Goal: Information Seeking & Learning: Learn about a topic

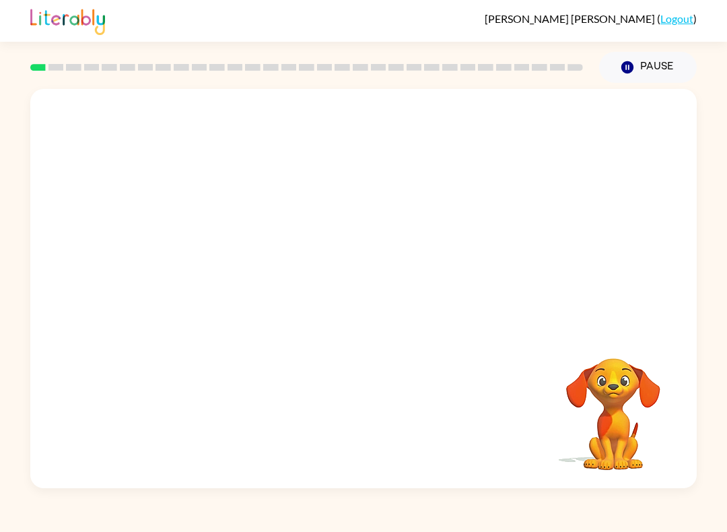
click at [186, 263] on video "Your browser must support playing .mp4 files to use Literably. Please try using…" at bounding box center [363, 209] width 666 height 241
click at [181, 276] on video "Your browser must support playing .mp4 files to use Literably. Please try using…" at bounding box center [363, 209] width 666 height 241
click at [184, 266] on video "Your browser must support playing .mp4 files to use Literably. Please try using…" at bounding box center [363, 209] width 666 height 241
click at [184, 265] on video "Your browser must support playing .mp4 files to use Literably. Please try using…" at bounding box center [363, 209] width 666 height 241
click at [189, 258] on video "Your browser must support playing .mp4 files to use Literably. Please try using…" at bounding box center [363, 209] width 666 height 241
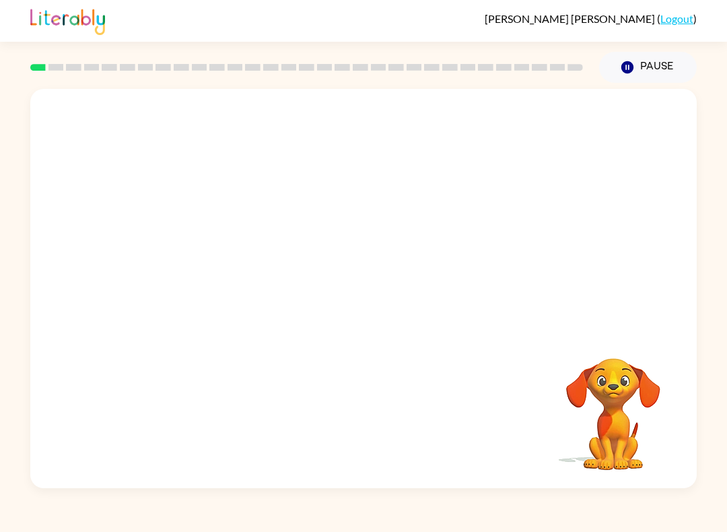
click at [201, 256] on video "Your browser must support playing .mp4 files to use Literably. Please try using…" at bounding box center [363, 209] width 666 height 241
click at [365, 308] on button "button" at bounding box center [363, 295] width 86 height 49
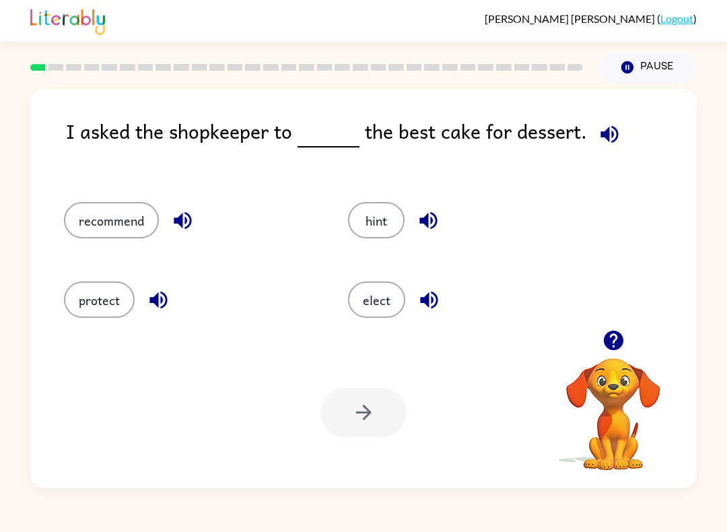
click at [369, 301] on button "elect" at bounding box center [376, 299] width 57 height 36
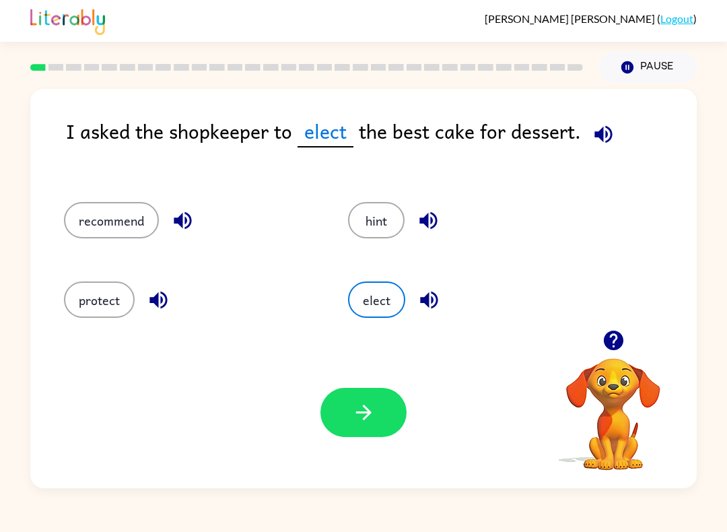
click at [369, 227] on button "hint" at bounding box center [376, 220] width 57 height 36
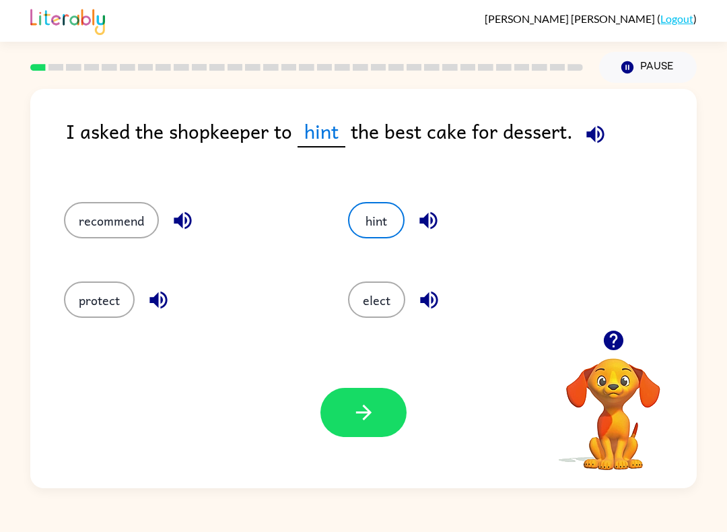
click at [97, 232] on button "recommend" at bounding box center [111, 220] width 95 height 36
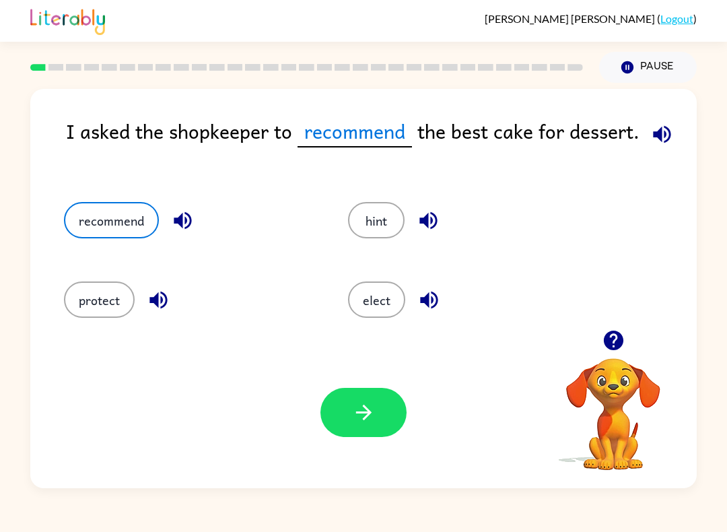
click at [365, 410] on icon "button" at bounding box center [364, 412] width 24 height 24
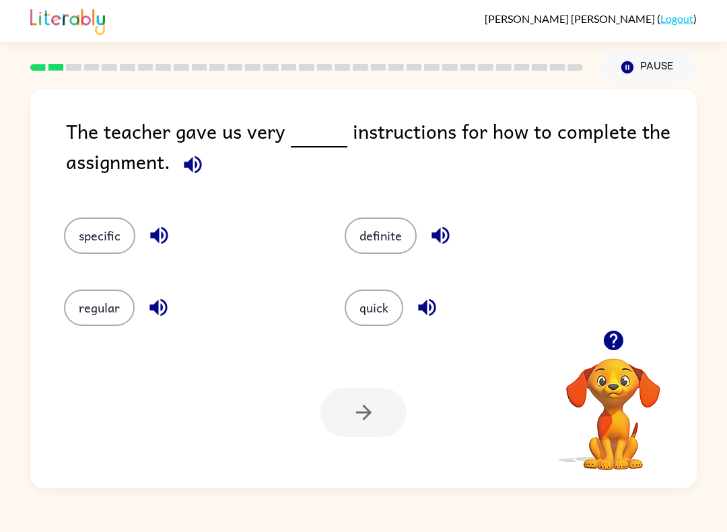
click at [106, 238] on button "specific" at bounding box center [99, 235] width 71 height 36
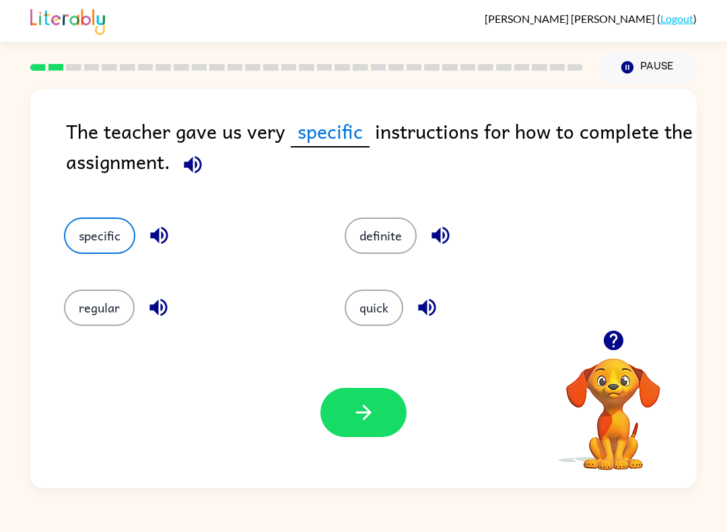
click at [357, 421] on icon "button" at bounding box center [364, 412] width 24 height 24
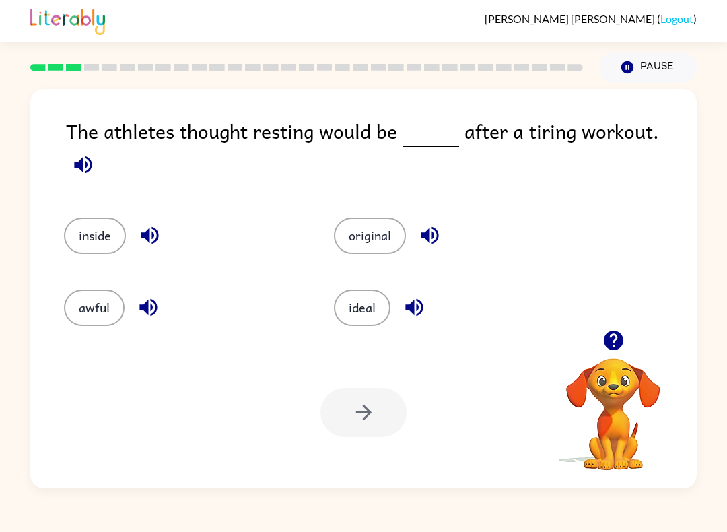
click at [92, 292] on button "awful" at bounding box center [94, 307] width 61 height 36
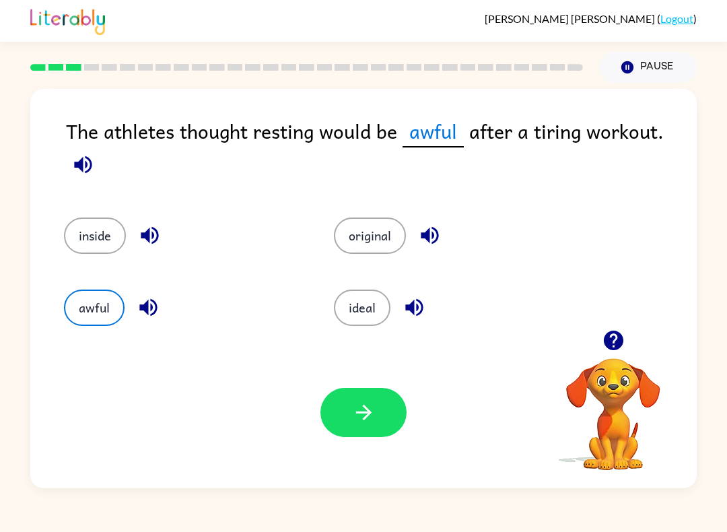
click at [351, 306] on button "ideal" at bounding box center [362, 307] width 57 height 36
click at [391, 399] on button "button" at bounding box center [363, 412] width 86 height 49
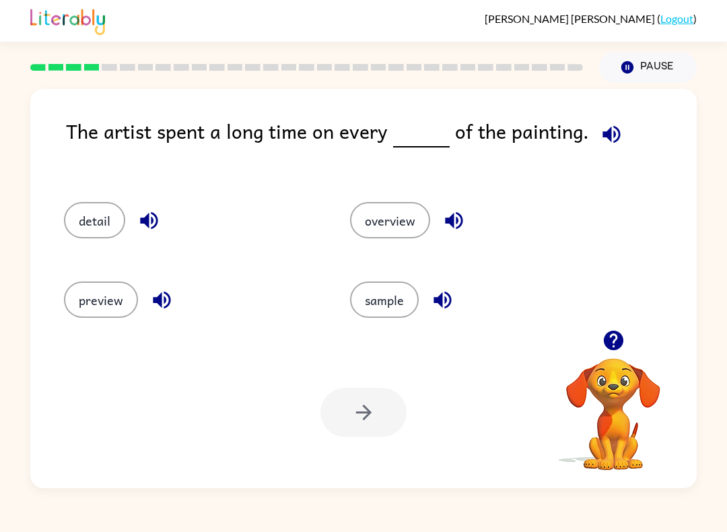
click at [78, 222] on button "detail" at bounding box center [94, 220] width 61 height 36
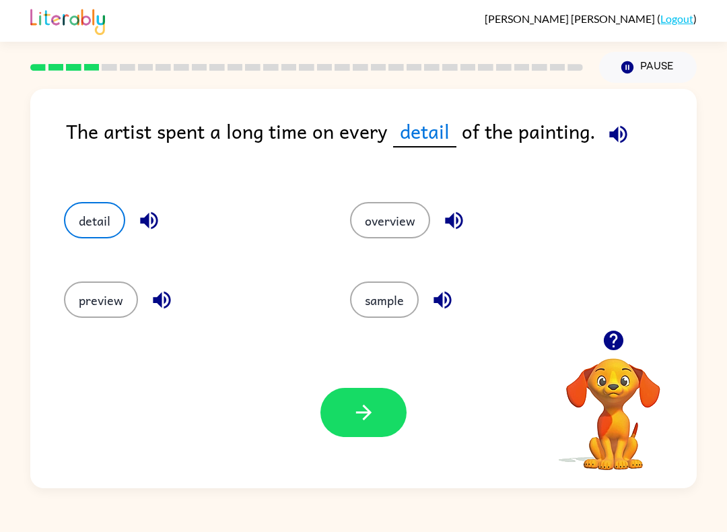
click at [371, 425] on button "button" at bounding box center [363, 412] width 86 height 49
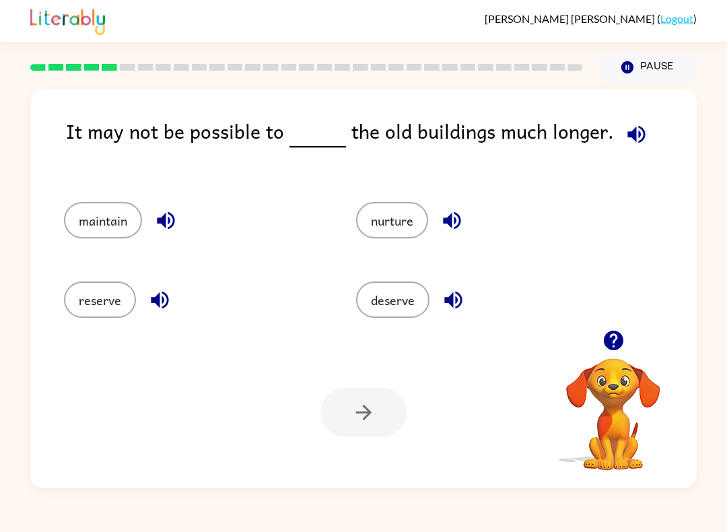
click at [97, 210] on button "maintain" at bounding box center [103, 220] width 78 height 36
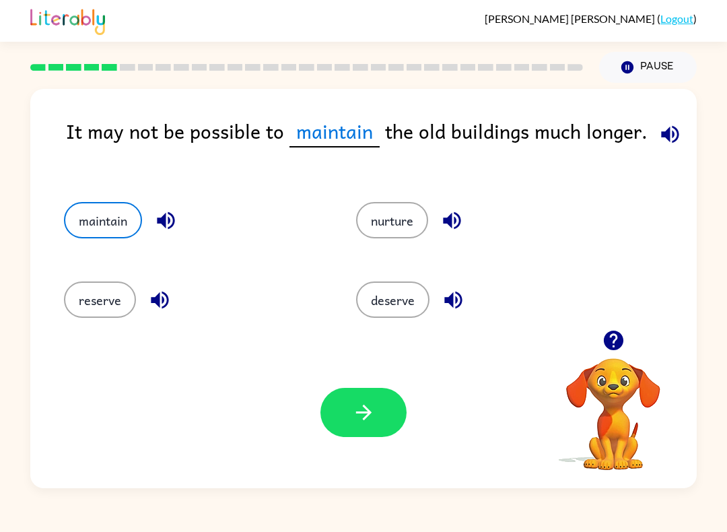
click at [333, 427] on button "button" at bounding box center [363, 412] width 86 height 49
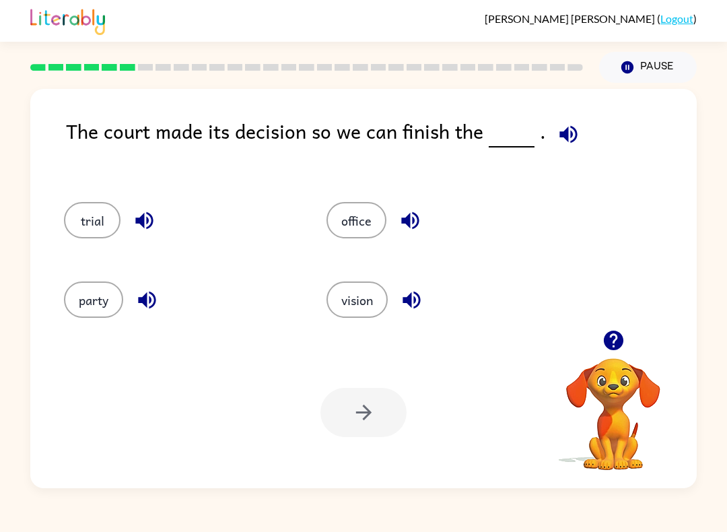
click at [82, 294] on button "party" at bounding box center [93, 299] width 59 height 36
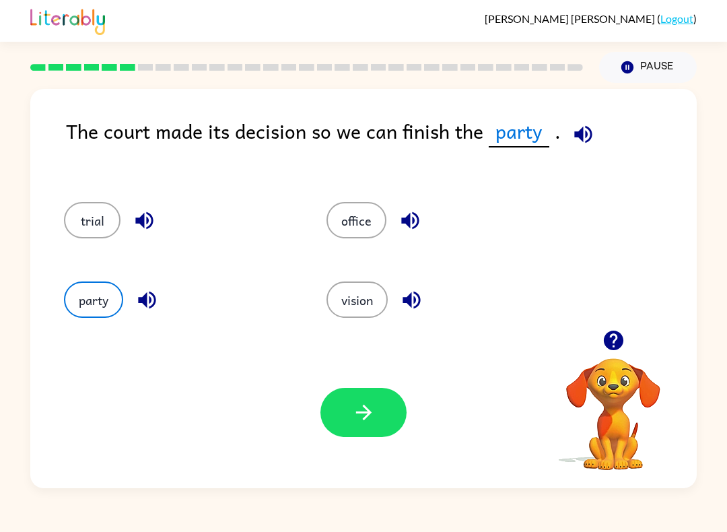
click at [352, 419] on icon "button" at bounding box center [364, 412] width 24 height 24
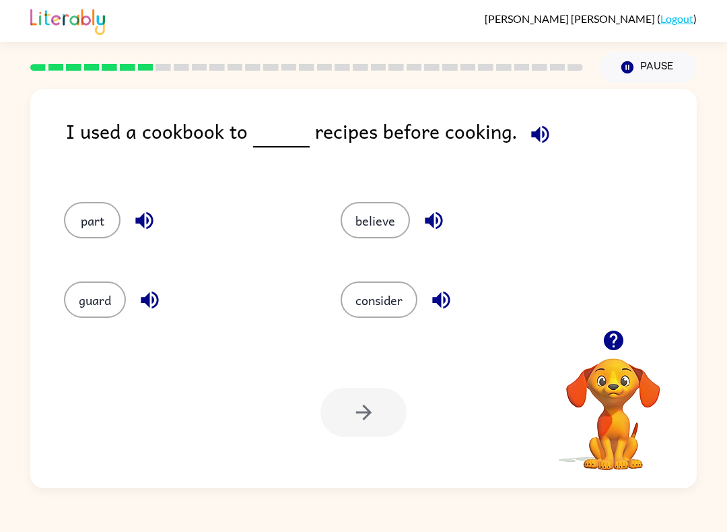
click at [400, 326] on div "consider" at bounding box center [453, 295] width 277 height 79
click at [399, 326] on div "consider" at bounding box center [453, 295] width 277 height 79
click at [386, 308] on button "consider" at bounding box center [378, 299] width 77 height 36
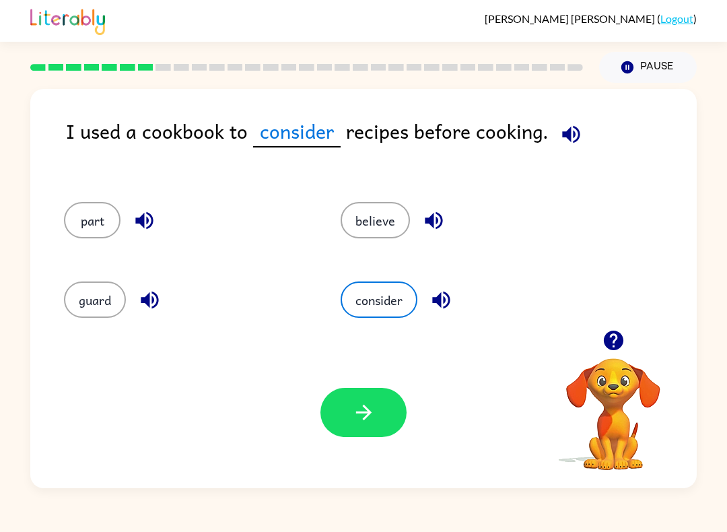
click at [385, 308] on button "consider" at bounding box center [378, 299] width 77 height 36
click at [373, 417] on icon "button" at bounding box center [364, 412] width 24 height 24
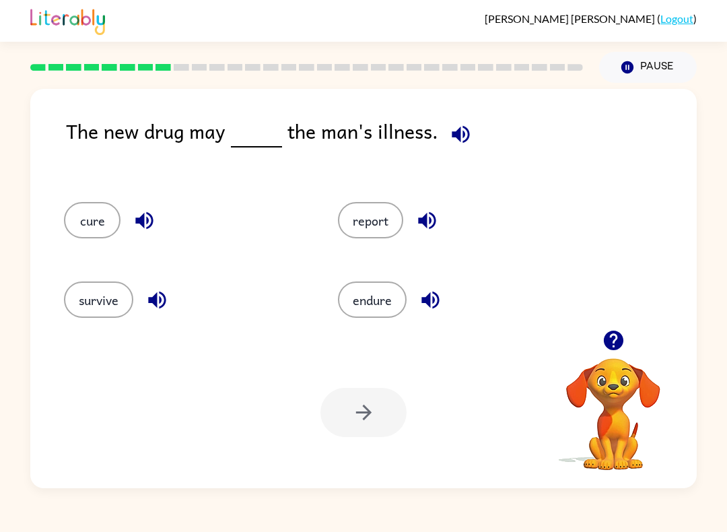
click at [373, 234] on button "report" at bounding box center [370, 220] width 65 height 36
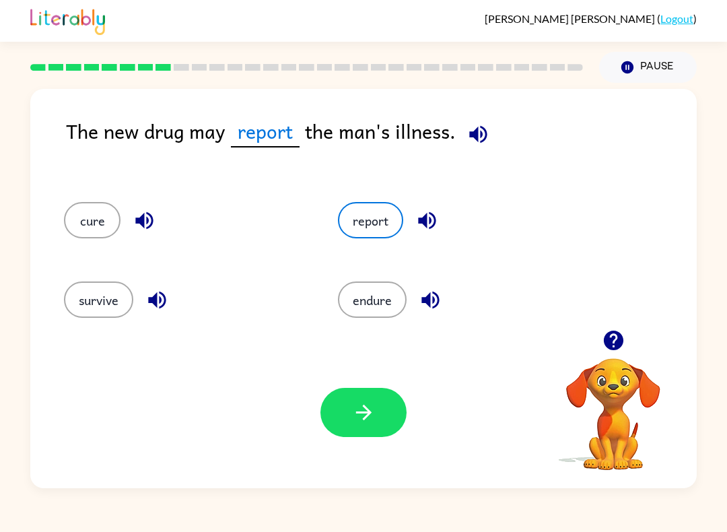
click at [317, 409] on div "Your browser must support playing .mp4 files to use Literably. Please try using…" at bounding box center [363, 411] width 666 height 151
click at [327, 410] on button "button" at bounding box center [363, 412] width 86 height 49
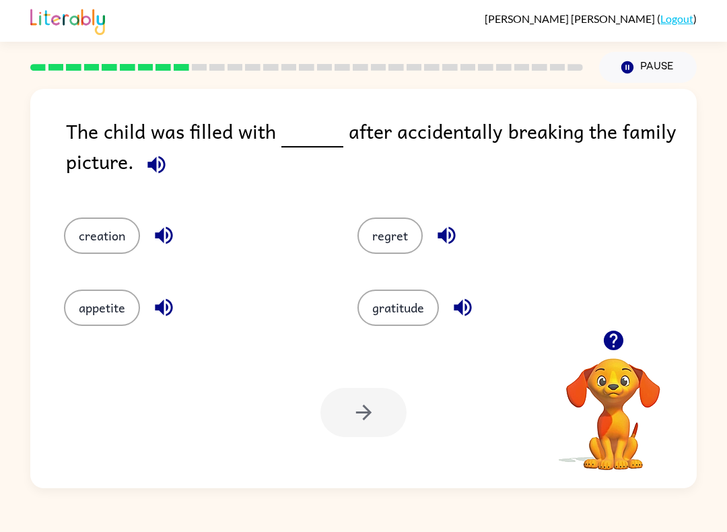
click at [365, 223] on button "regret" at bounding box center [389, 235] width 65 height 36
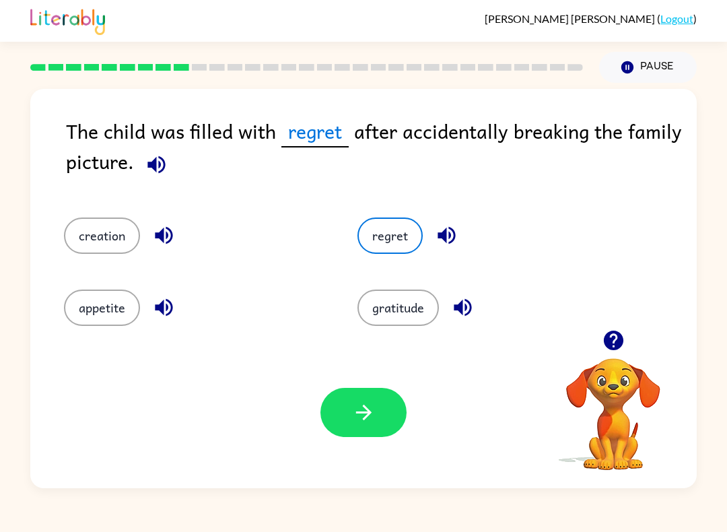
click at [363, 221] on div "regret" at bounding box center [488, 235] width 262 height 36
click at [361, 428] on button "button" at bounding box center [363, 412] width 86 height 49
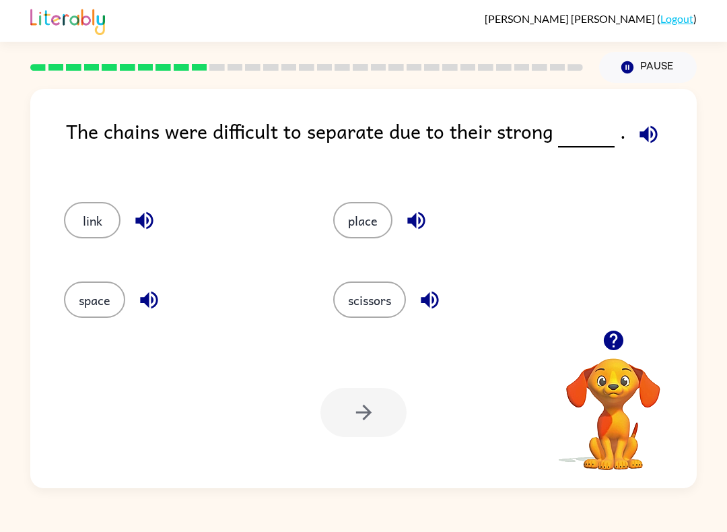
click at [83, 314] on button "space" at bounding box center [94, 299] width 61 height 36
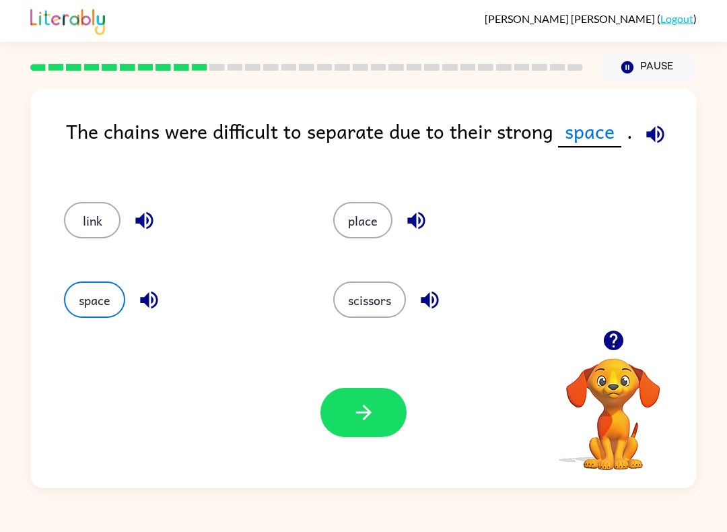
click at [351, 404] on button "button" at bounding box center [363, 412] width 86 height 49
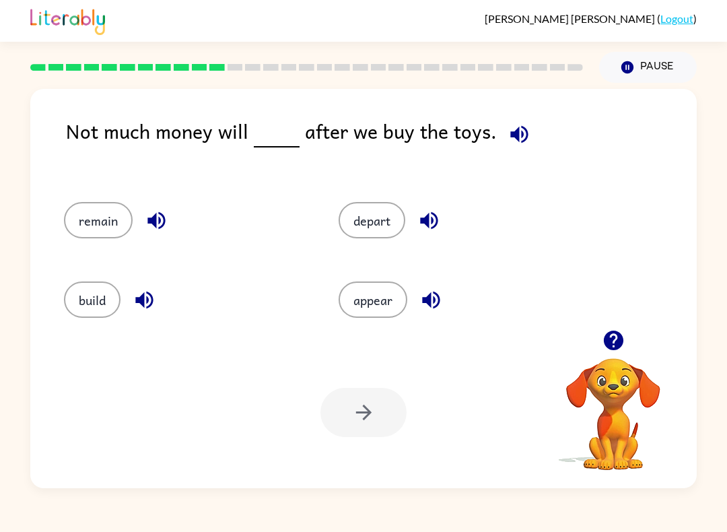
click at [96, 230] on button "remain" at bounding box center [98, 220] width 69 height 36
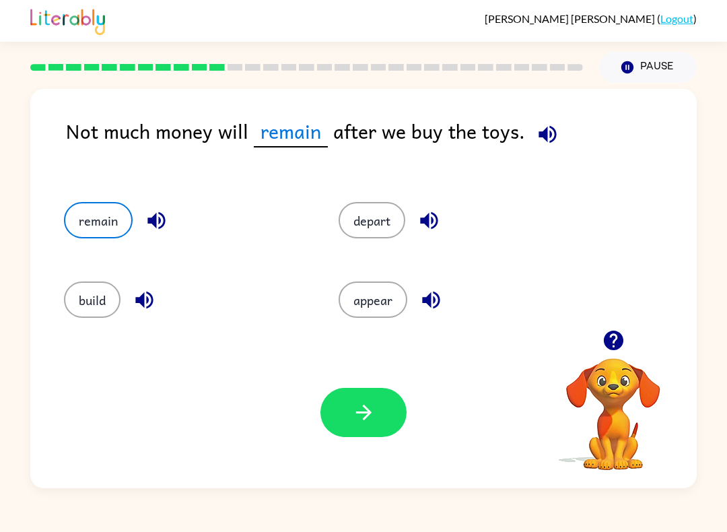
click at [349, 414] on button "button" at bounding box center [363, 412] width 86 height 49
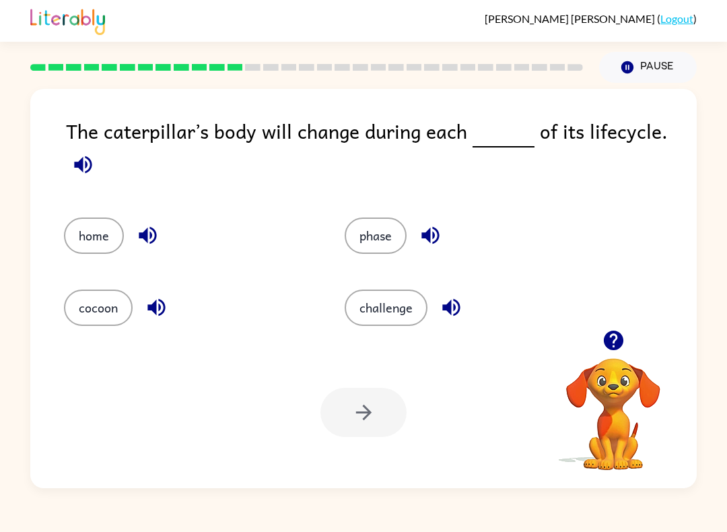
click at [378, 236] on button "phase" at bounding box center [376, 235] width 62 height 36
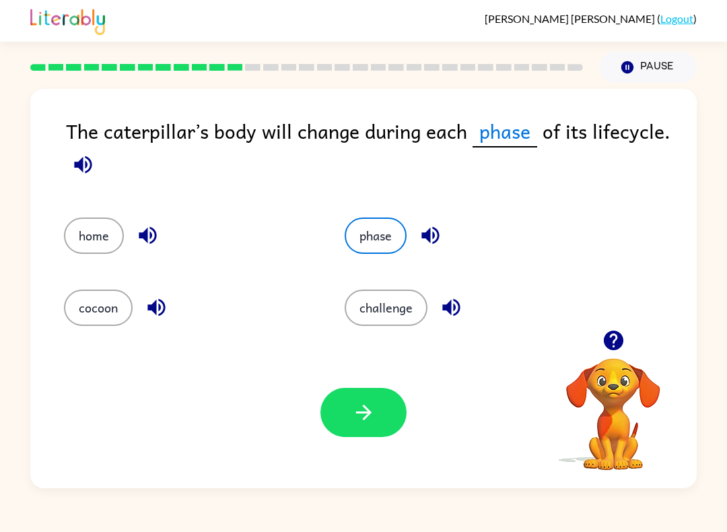
click at [349, 427] on button "button" at bounding box center [363, 412] width 86 height 49
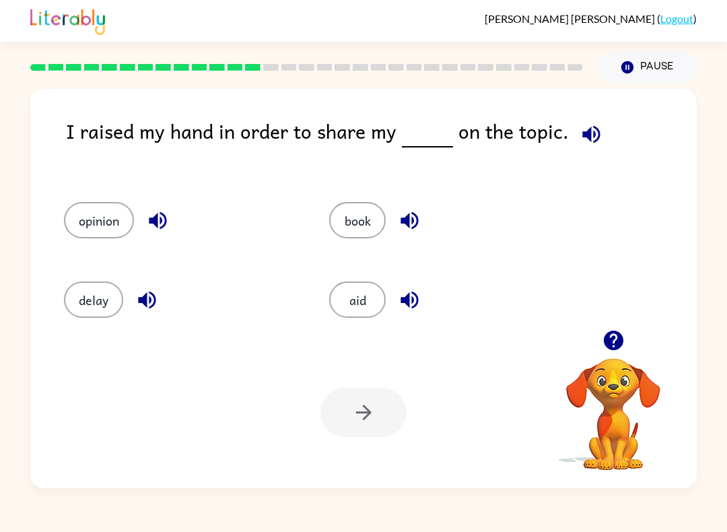
click at [89, 210] on button "opinion" at bounding box center [99, 220] width 70 height 36
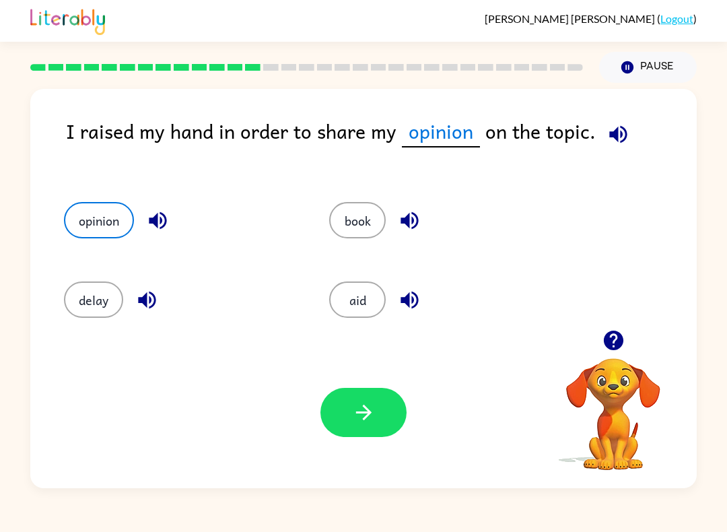
click at [353, 412] on icon "button" at bounding box center [364, 412] width 24 height 24
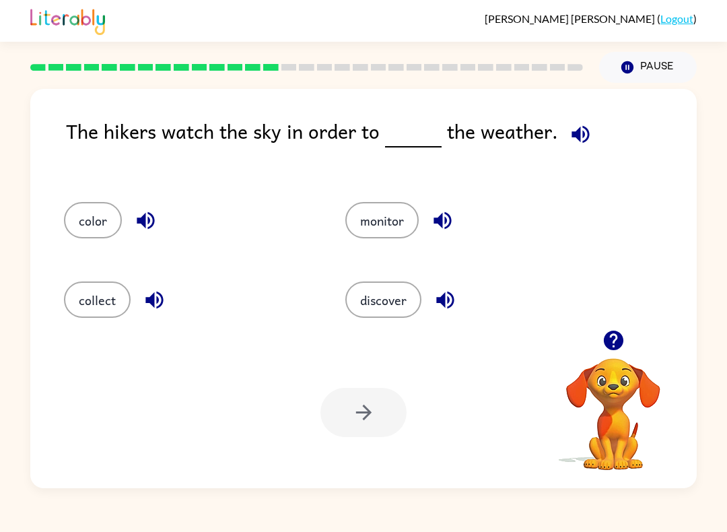
click at [367, 205] on button "monitor" at bounding box center [381, 220] width 73 height 36
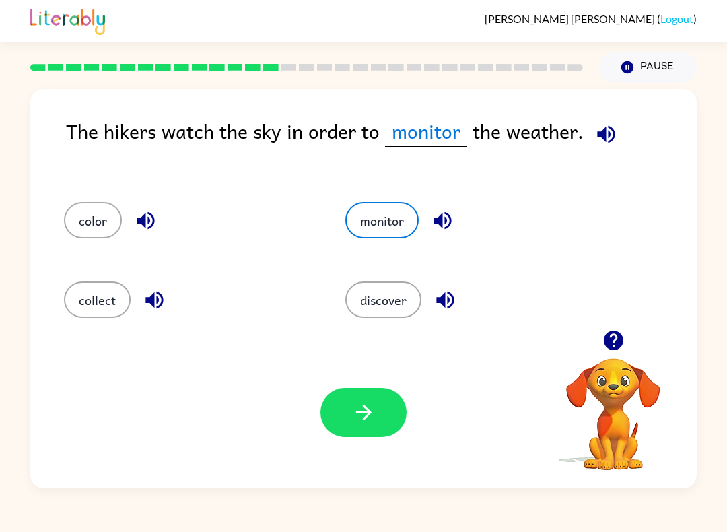
click at [377, 302] on button "discover" at bounding box center [383, 299] width 76 height 36
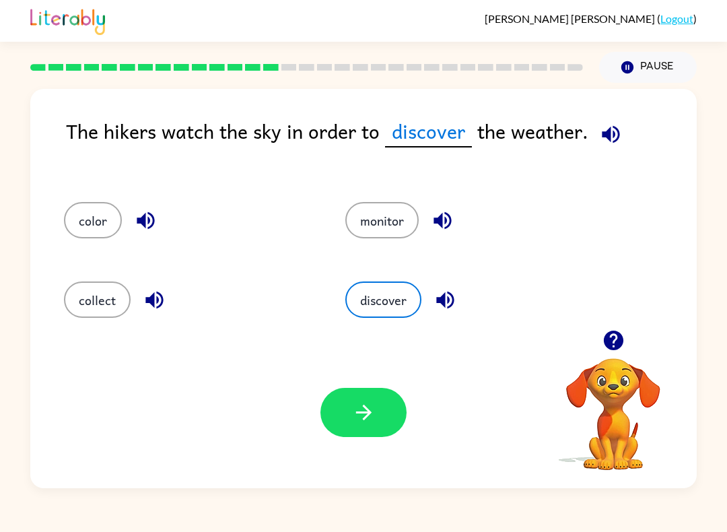
click at [363, 219] on button "monitor" at bounding box center [381, 220] width 73 height 36
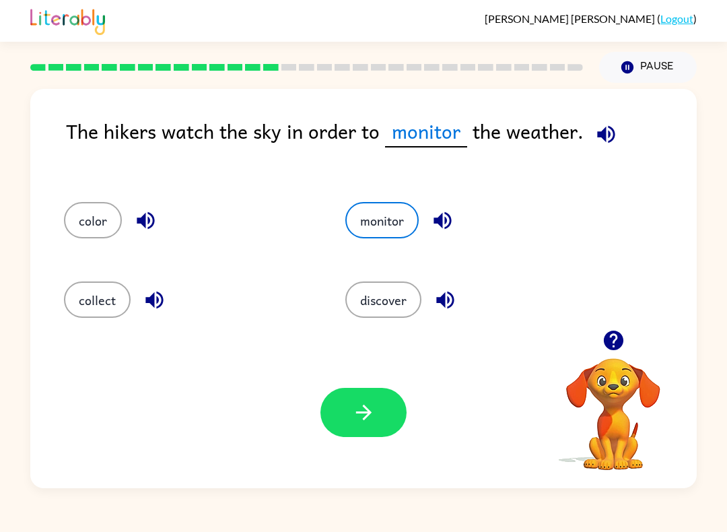
click at [367, 312] on button "discover" at bounding box center [383, 299] width 76 height 36
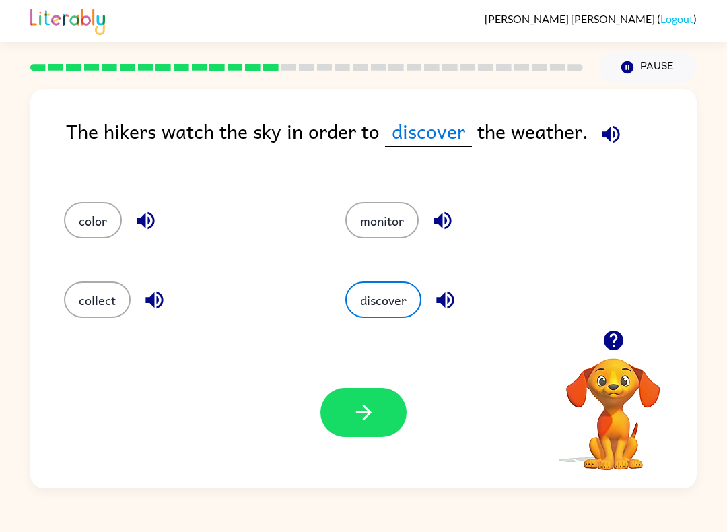
click at [347, 381] on div "Your browser must support playing .mp4 files to use Literably. Please try using…" at bounding box center [363, 411] width 666 height 151
click at [386, 217] on button "monitor" at bounding box center [381, 220] width 73 height 36
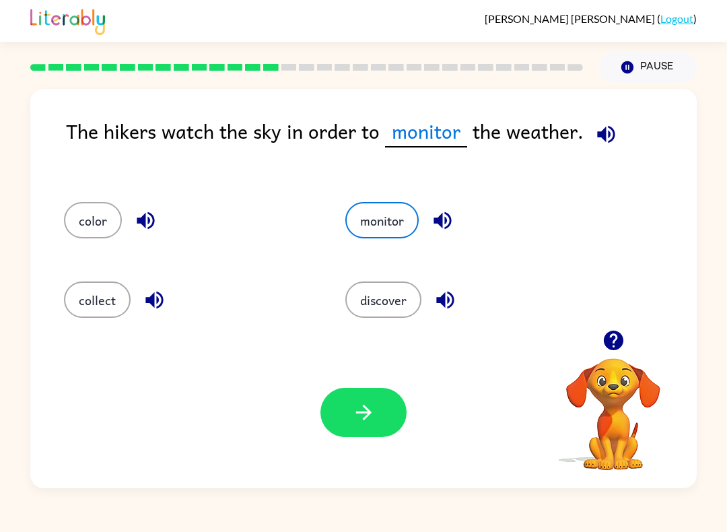
click at [365, 423] on icon "button" at bounding box center [364, 412] width 24 height 24
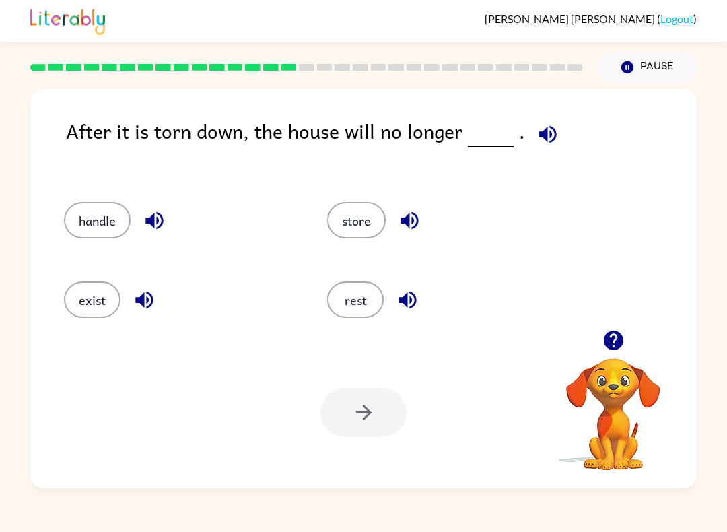
click at [89, 282] on button "exist" at bounding box center [92, 299] width 57 height 36
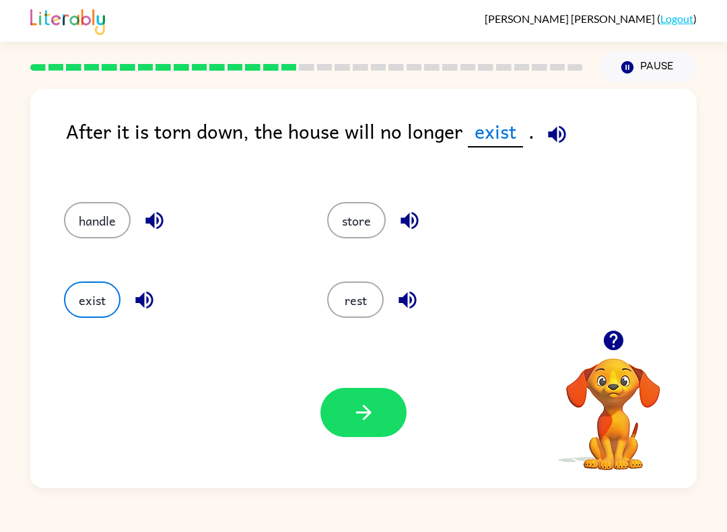
click at [375, 414] on icon "button" at bounding box center [364, 412] width 24 height 24
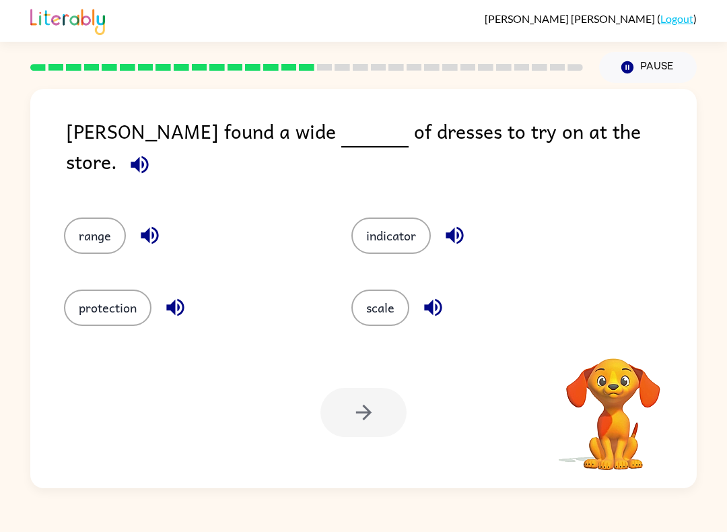
click at [223, 437] on div "Your browser must support playing .mp4 files to use Literably. Please try using…" at bounding box center [363, 411] width 666 height 151
click at [92, 308] on button "protection" at bounding box center [107, 307] width 87 height 36
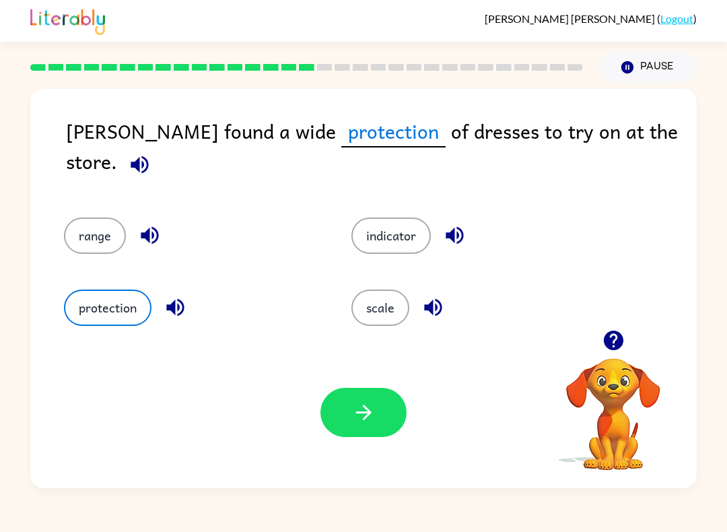
click at [342, 332] on div "scale" at bounding box center [469, 300] width 287 height 72
click at [365, 317] on button "scale" at bounding box center [380, 307] width 58 height 36
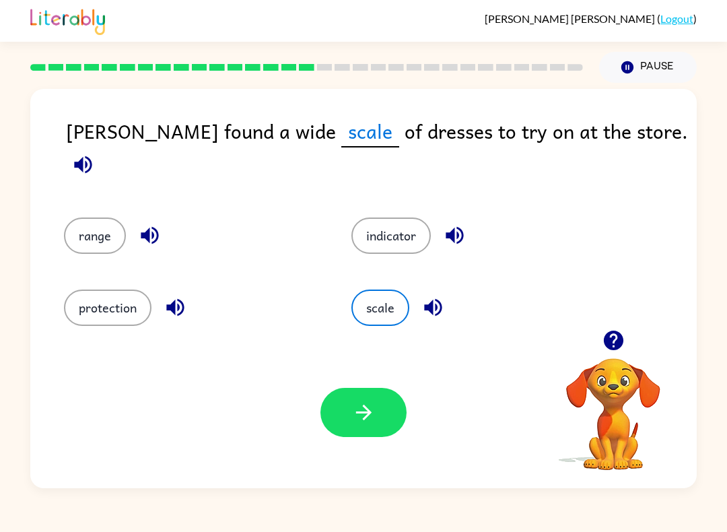
click at [363, 421] on icon "button" at bounding box center [364, 412] width 24 height 24
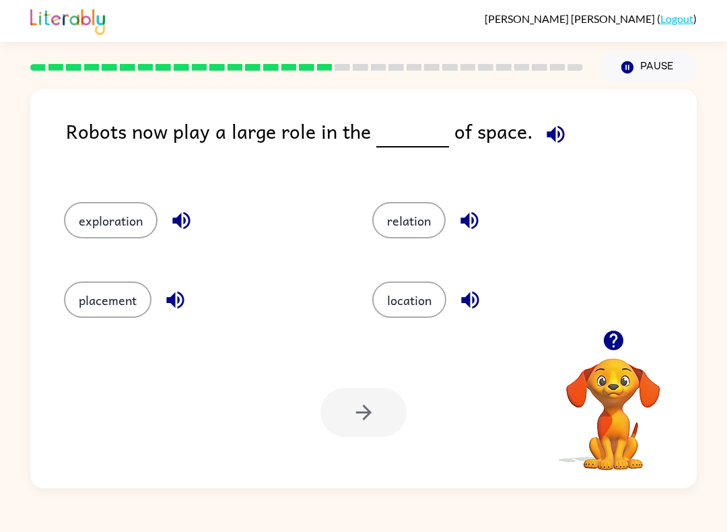
click at [88, 248] on div "exploration" at bounding box center [192, 215] width 308 height 79
click at [111, 231] on button "exploration" at bounding box center [111, 220] width 94 height 36
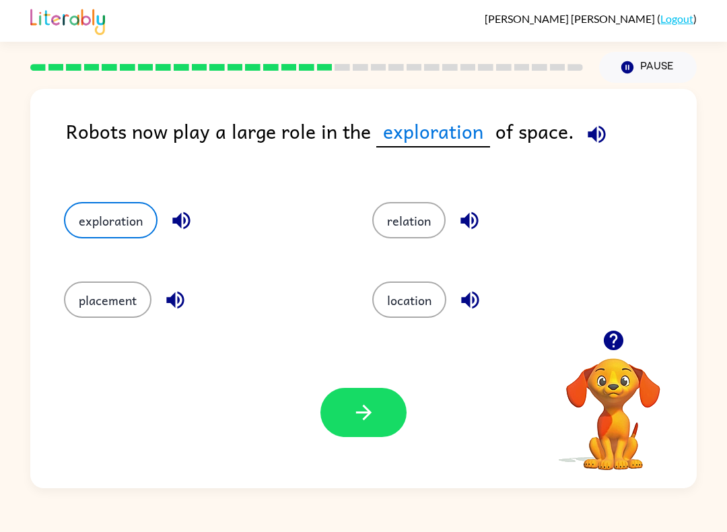
click at [392, 230] on button "relation" at bounding box center [408, 220] width 73 height 36
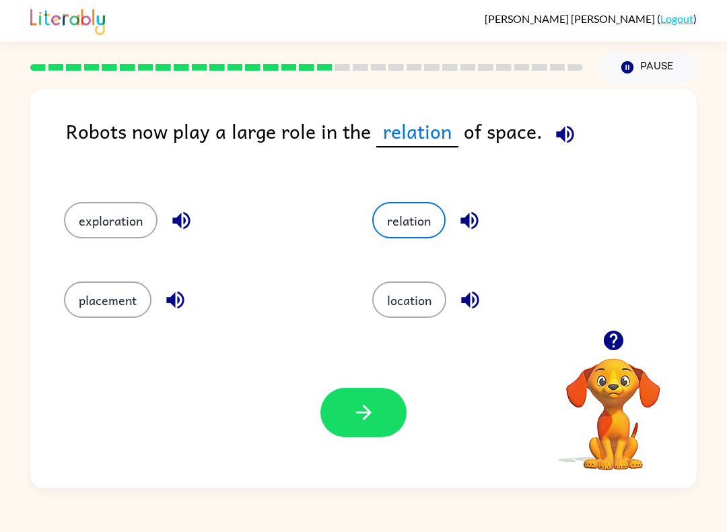
click at [404, 314] on button "location" at bounding box center [409, 299] width 74 height 36
click at [114, 299] on button "placement" at bounding box center [107, 299] width 87 height 36
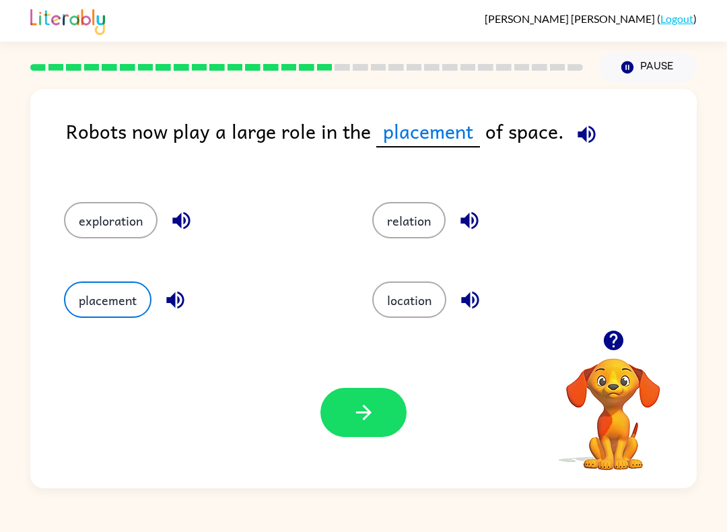
click at [114, 223] on button "exploration" at bounding box center [111, 220] width 94 height 36
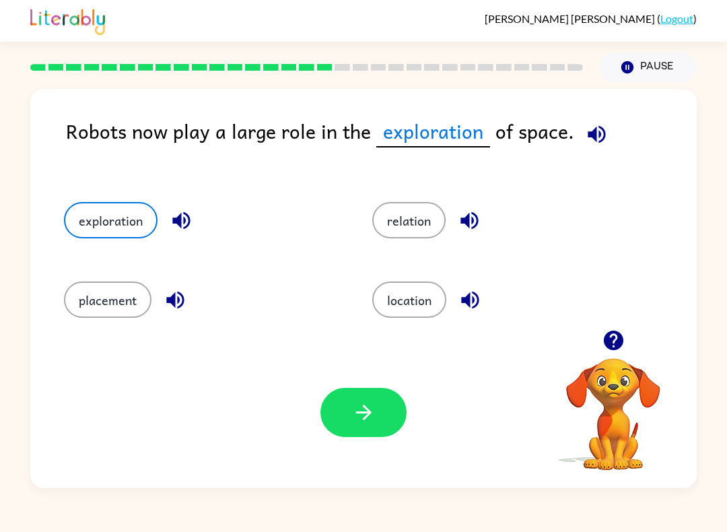
click at [366, 422] on icon "button" at bounding box center [364, 412] width 24 height 24
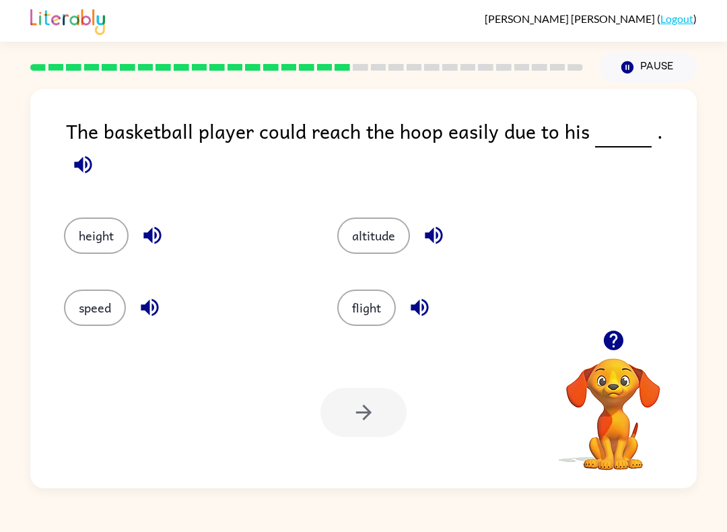
click at [79, 217] on button "height" at bounding box center [96, 235] width 65 height 36
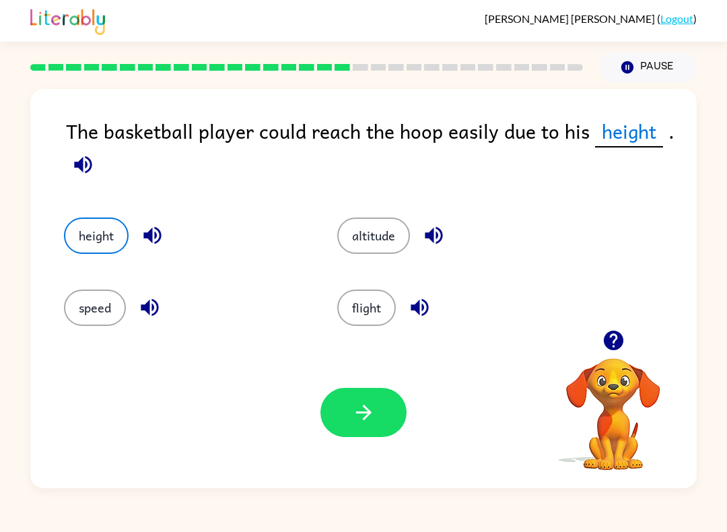
click at [363, 385] on div "Your browser must support playing .mp4 files to use Literably. Please try using…" at bounding box center [363, 411] width 666 height 151
click at [386, 413] on button "button" at bounding box center [363, 412] width 86 height 49
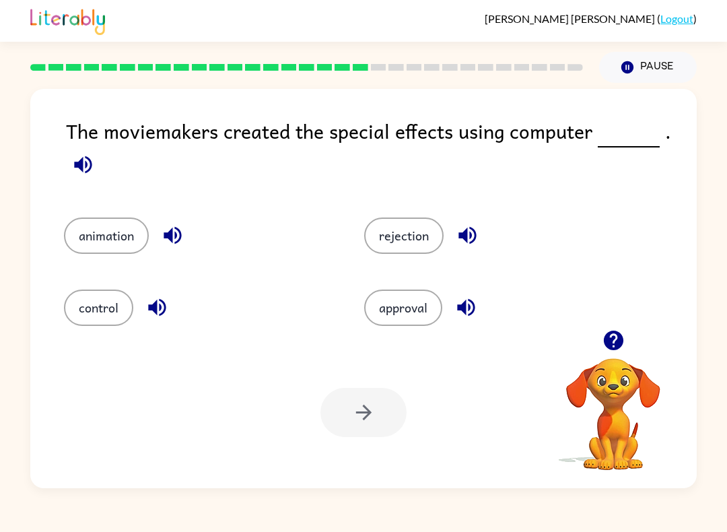
click at [82, 236] on button "animation" at bounding box center [106, 235] width 85 height 36
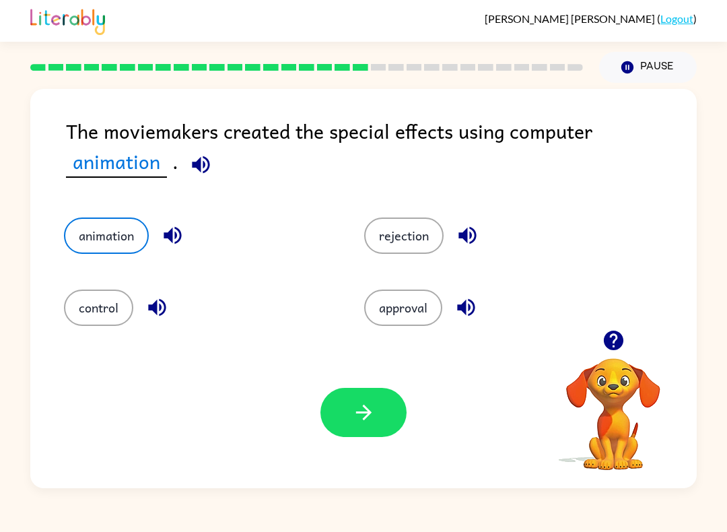
click at [355, 425] on button "button" at bounding box center [363, 412] width 86 height 49
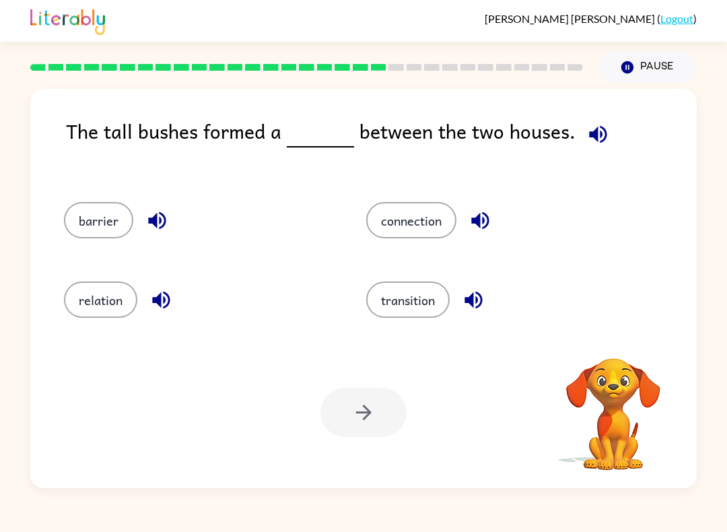
click at [98, 229] on button "barrier" at bounding box center [98, 220] width 69 height 36
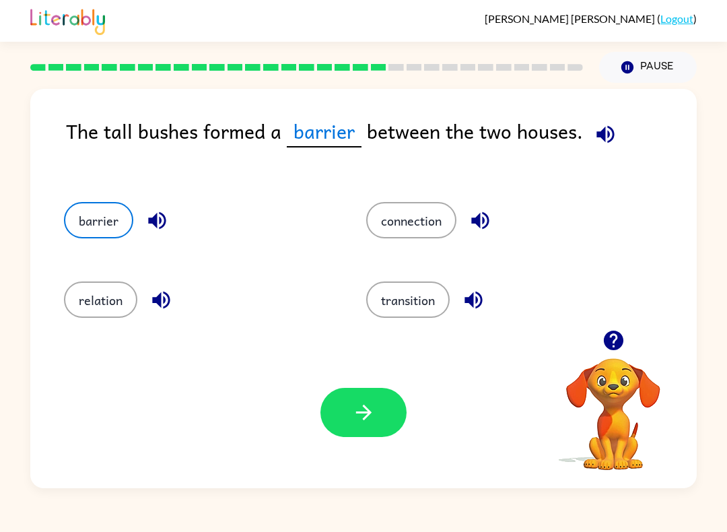
click at [338, 447] on div "Your browser must support playing .mp4 files to use Literably. Please try using…" at bounding box center [363, 411] width 666 height 151
click at [350, 415] on button "button" at bounding box center [363, 412] width 86 height 49
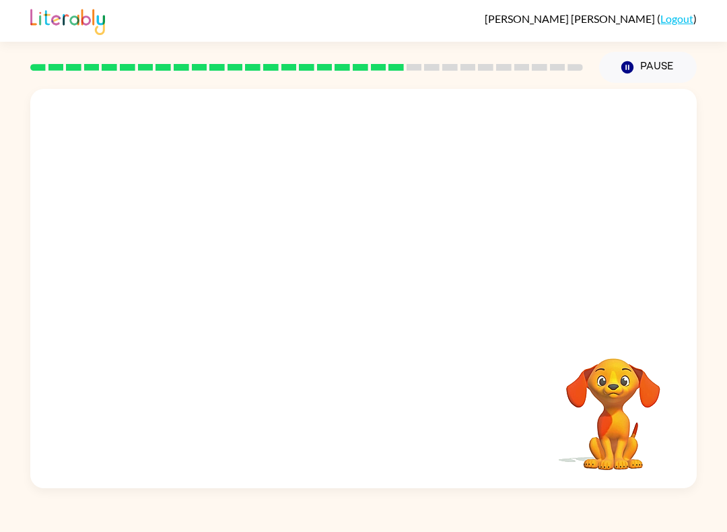
click at [218, 297] on video "Your browser must support playing .mp4 files to use Literably. Please try using…" at bounding box center [363, 209] width 666 height 241
click at [217, 296] on video "Your browser must support playing .mp4 files to use Literably. Please try using…" at bounding box center [363, 209] width 666 height 241
click at [231, 304] on video "Your browser must support playing .mp4 files to use Literably. Please try using…" at bounding box center [363, 209] width 666 height 241
click at [373, 295] on icon "button" at bounding box center [364, 295] width 24 height 24
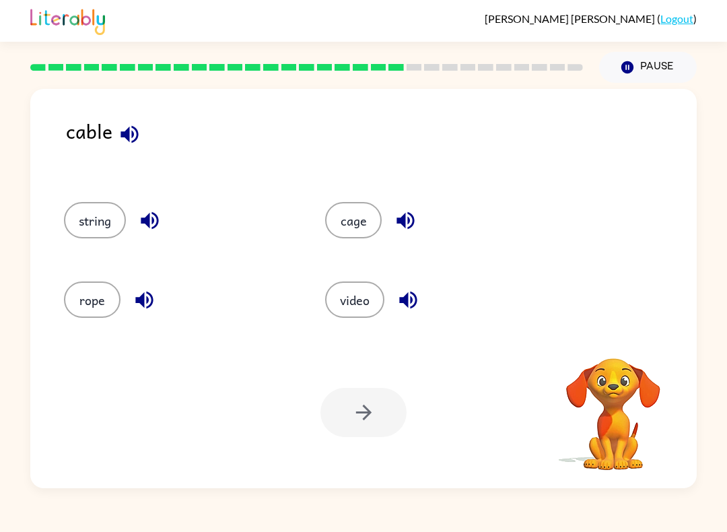
click at [84, 236] on button "string" at bounding box center [95, 220] width 62 height 36
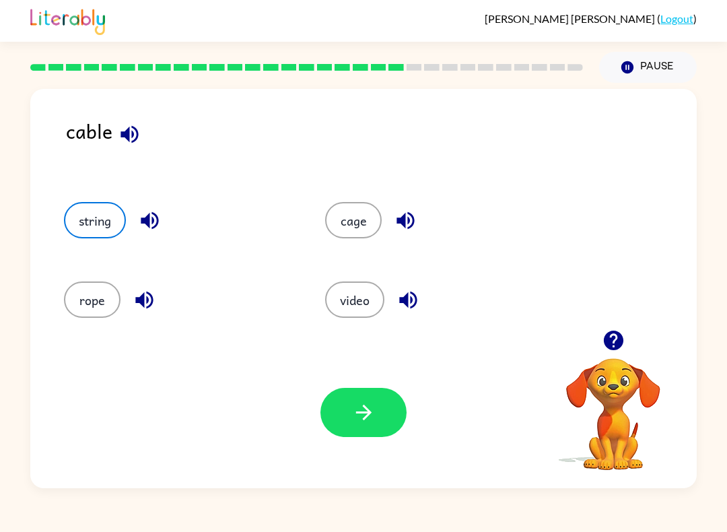
click at [348, 413] on button "button" at bounding box center [363, 412] width 86 height 49
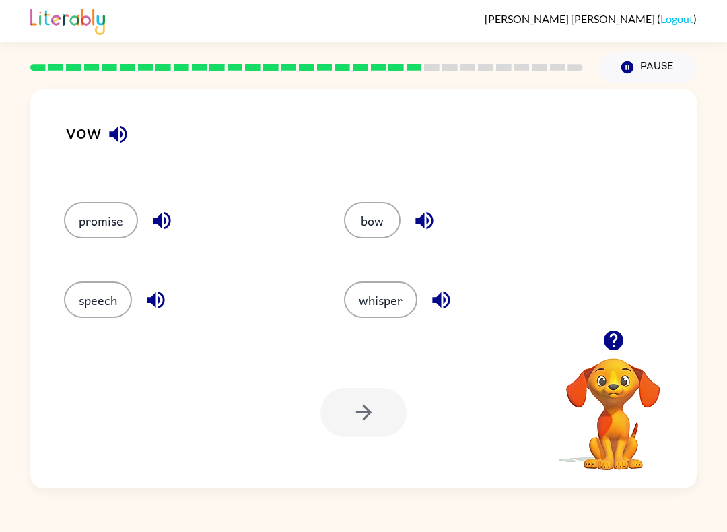
click at [367, 238] on button "bow" at bounding box center [372, 220] width 57 height 36
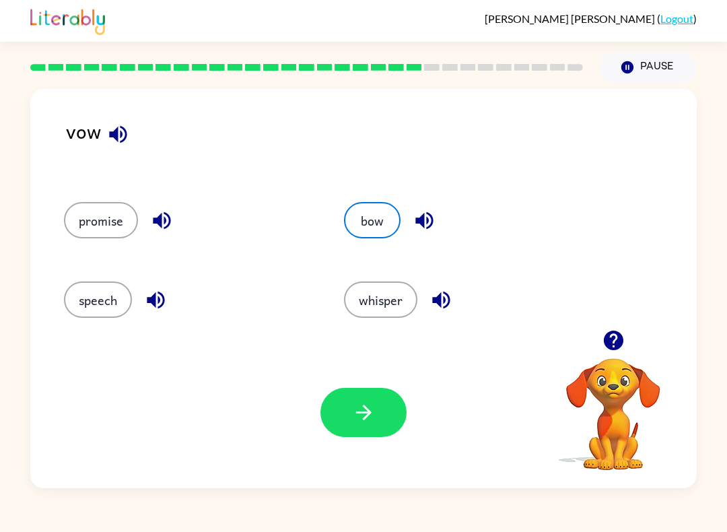
click at [362, 417] on icon "button" at bounding box center [364, 412] width 24 height 24
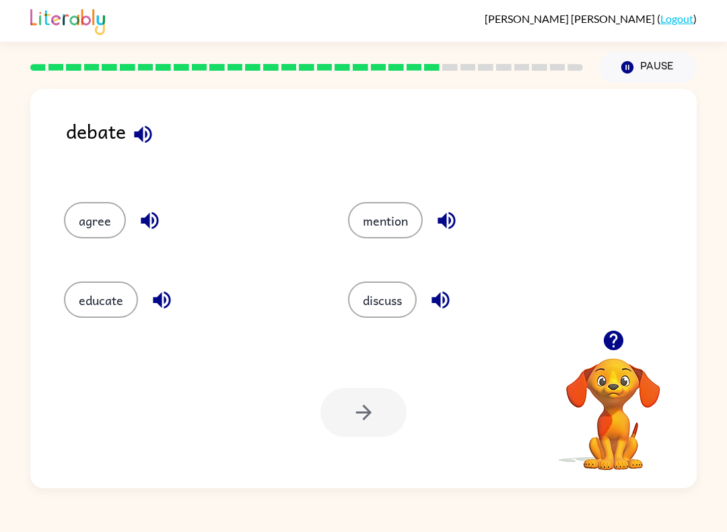
click at [363, 314] on button "discuss" at bounding box center [382, 299] width 69 height 36
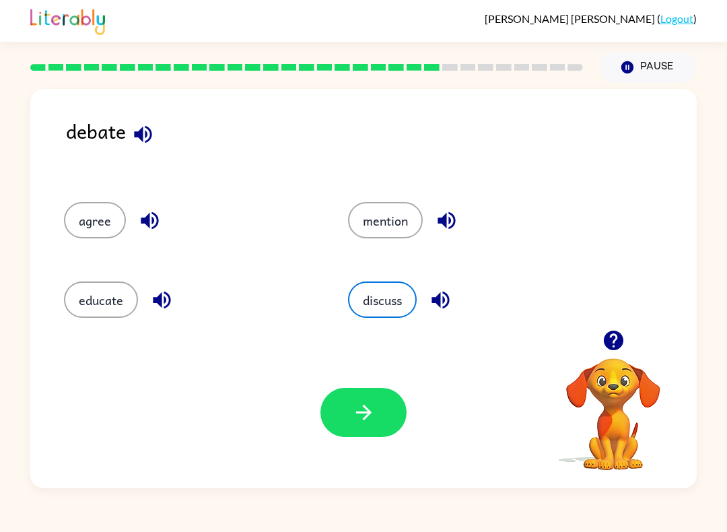
click at [351, 406] on button "button" at bounding box center [363, 412] width 86 height 49
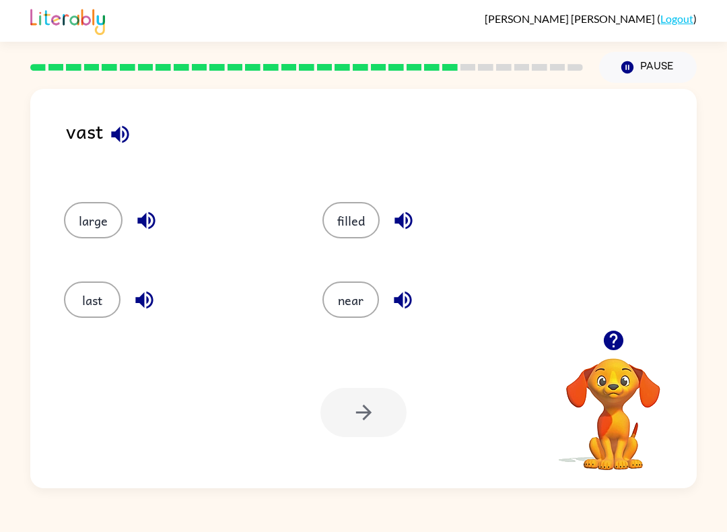
click at [314, 214] on div "filled" at bounding box center [426, 215] width 258 height 79
click at [344, 231] on button "filled" at bounding box center [350, 220] width 57 height 36
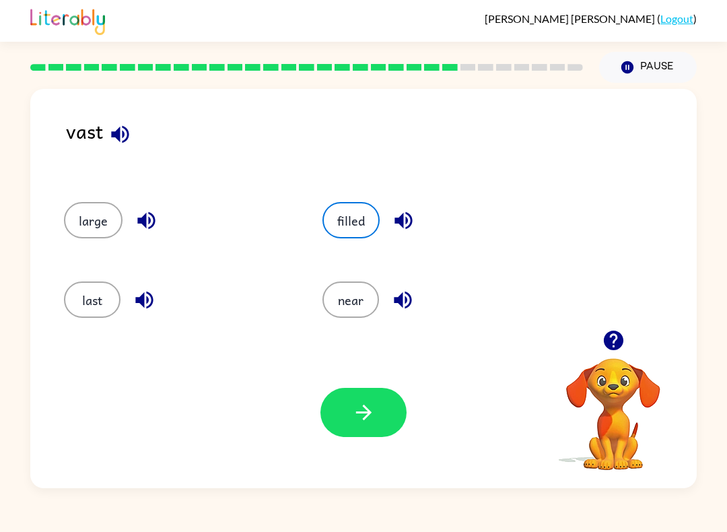
click at [343, 415] on button "button" at bounding box center [363, 412] width 86 height 49
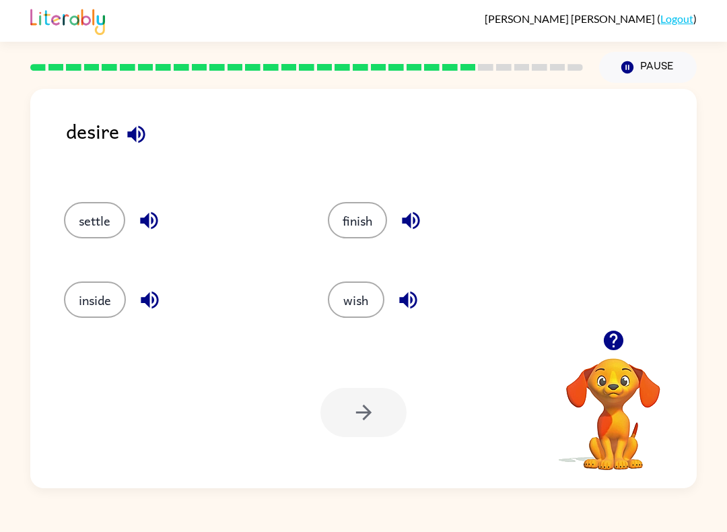
click at [359, 291] on button "wish" at bounding box center [356, 299] width 57 height 36
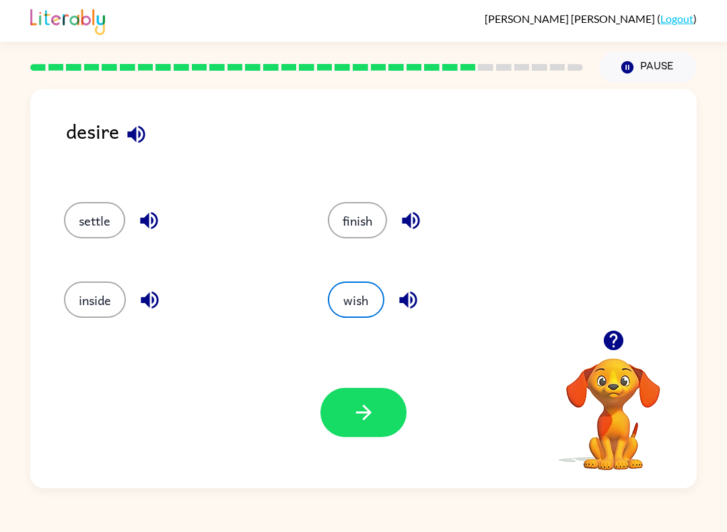
click at [378, 413] on button "button" at bounding box center [363, 412] width 86 height 49
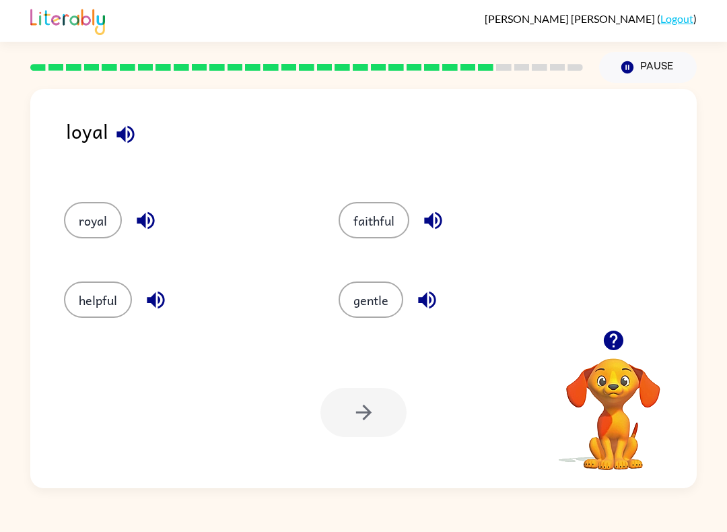
click at [50, 371] on div "Your browser must support playing .mp4 files to use Literably. Please try using…" at bounding box center [363, 411] width 666 height 151
click at [358, 298] on button "gentle" at bounding box center [370, 299] width 65 height 36
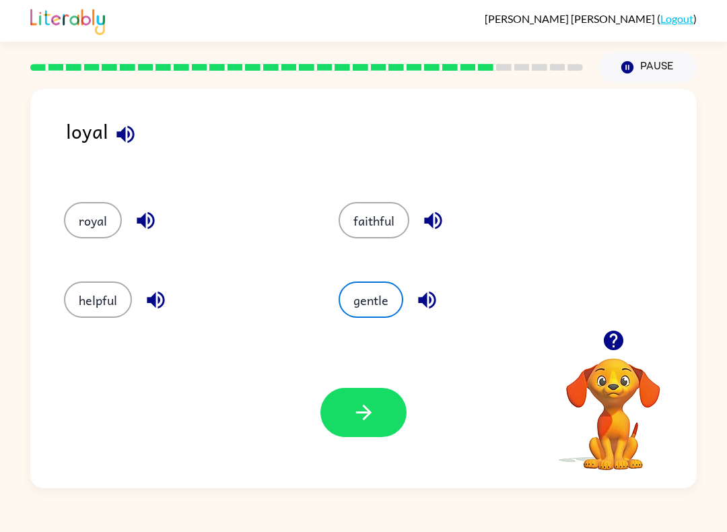
click at [348, 423] on button "button" at bounding box center [363, 412] width 86 height 49
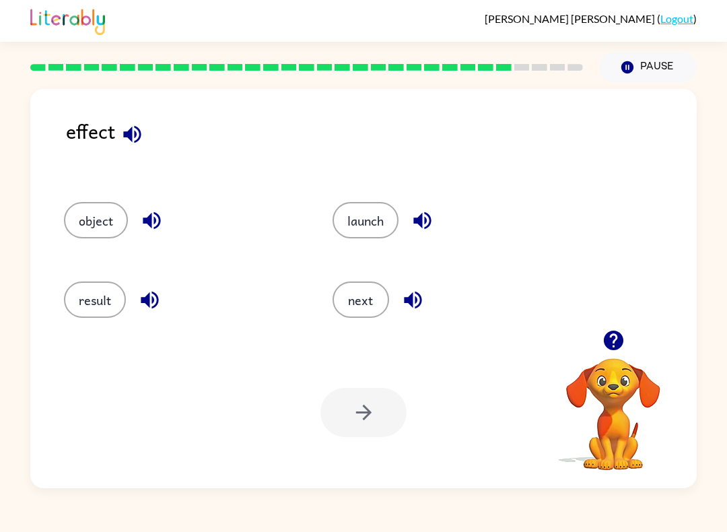
click at [90, 316] on button "result" at bounding box center [95, 299] width 62 height 36
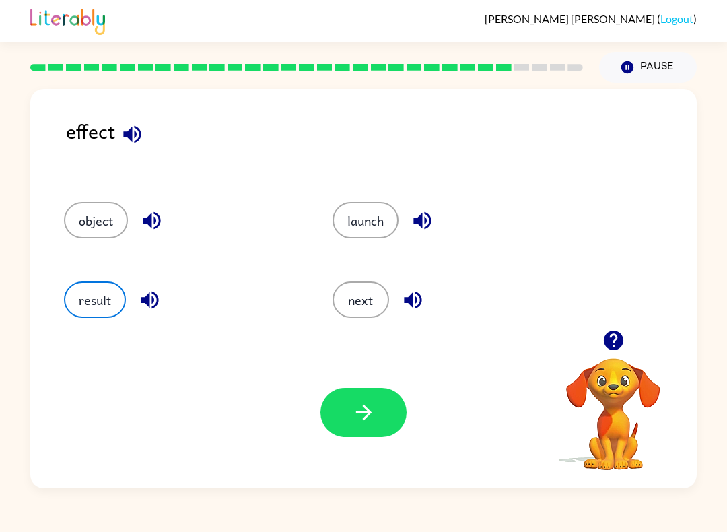
click at [347, 400] on button "button" at bounding box center [363, 412] width 86 height 49
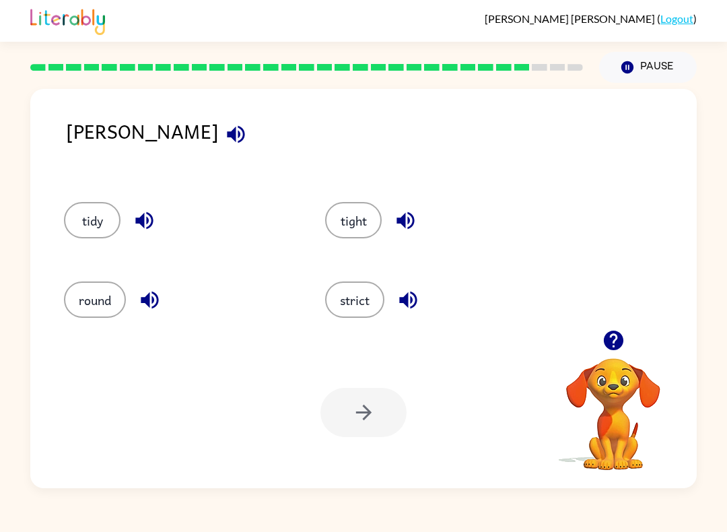
click at [85, 215] on button "tidy" at bounding box center [92, 220] width 57 height 36
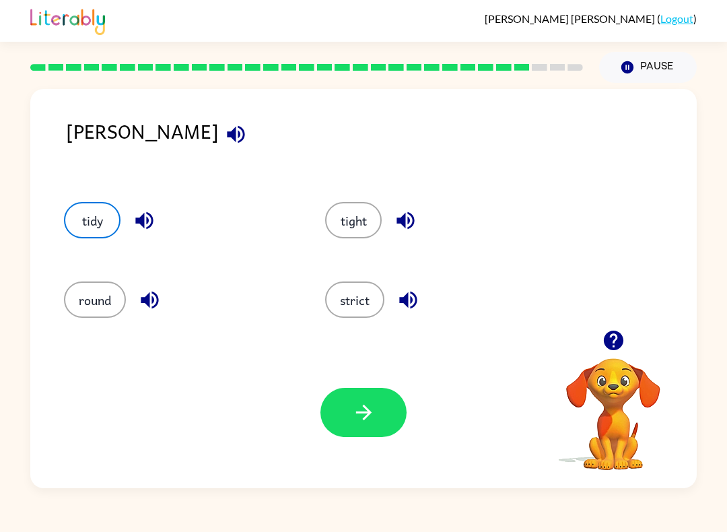
click at [354, 421] on icon "button" at bounding box center [364, 412] width 24 height 24
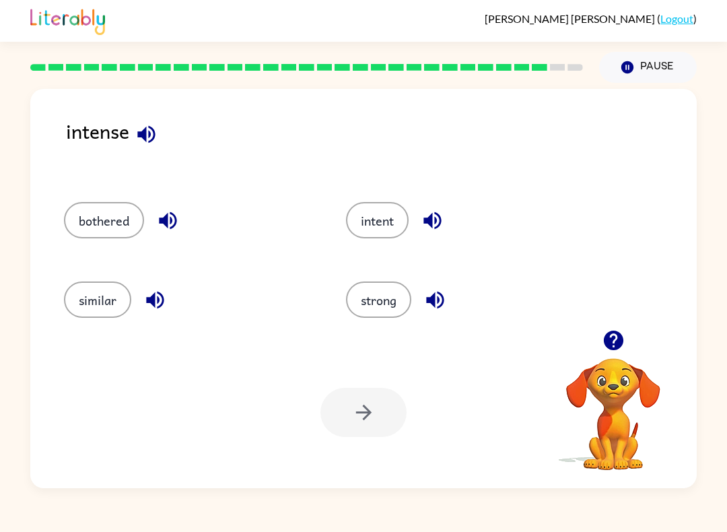
click at [376, 303] on button "strong" at bounding box center [378, 299] width 65 height 36
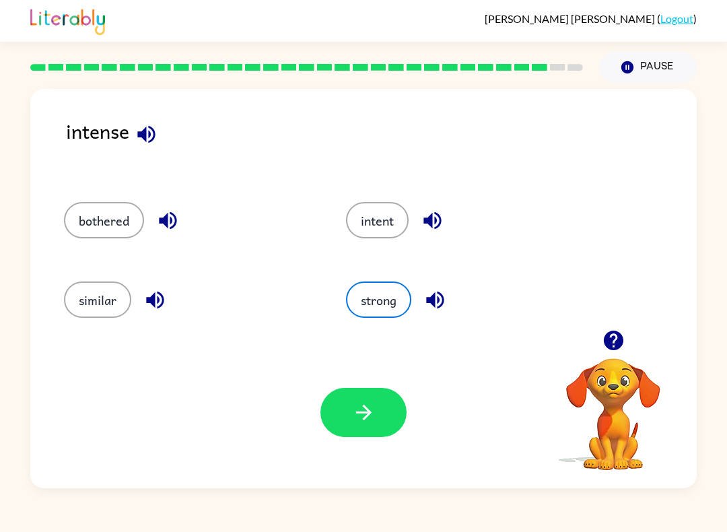
click at [373, 426] on button "button" at bounding box center [363, 412] width 86 height 49
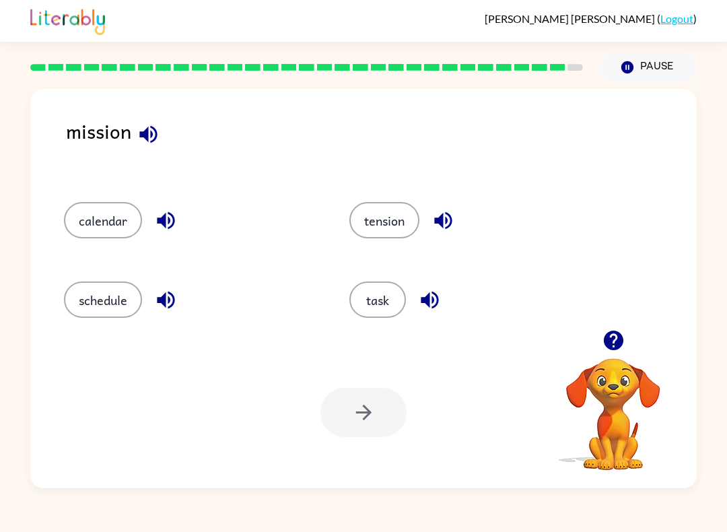
click at [371, 298] on button "task" at bounding box center [377, 299] width 57 height 36
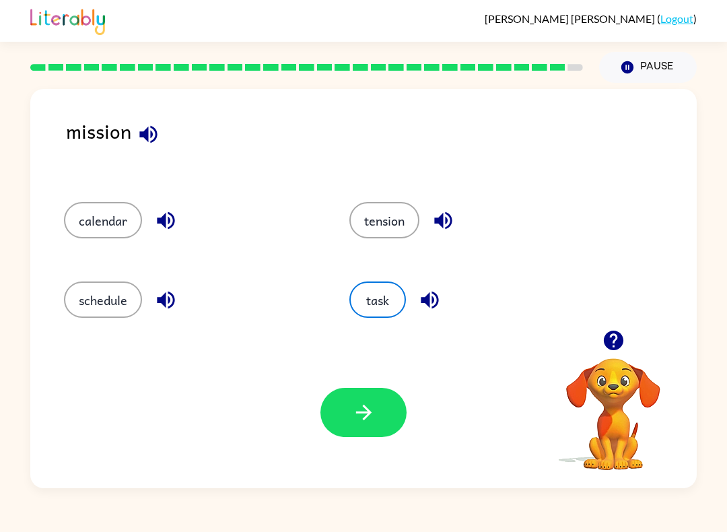
click at [343, 417] on button "button" at bounding box center [363, 412] width 86 height 49
